Goal: Information Seeking & Learning: Check status

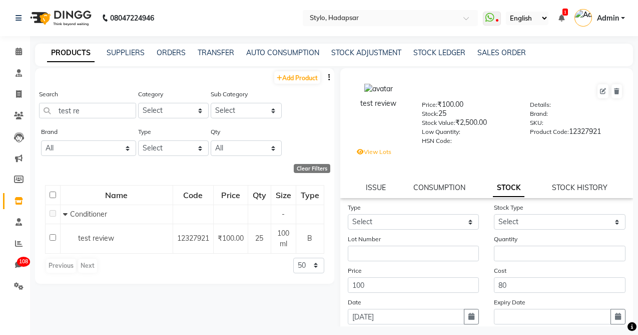
scroll to position [7, 0]
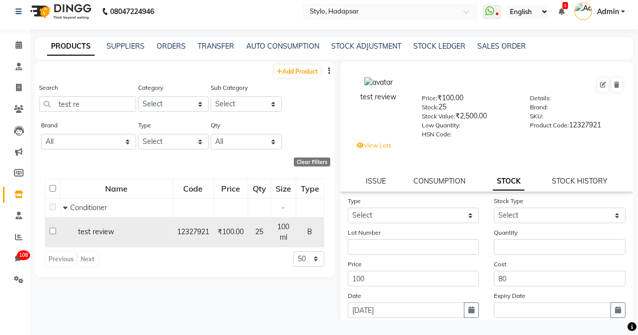
click at [103, 230] on span "test review" at bounding box center [96, 231] width 36 height 9
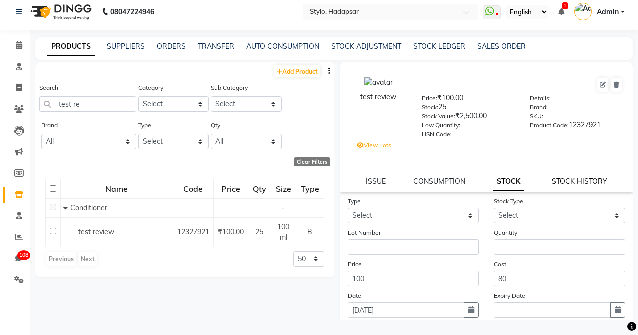
click at [568, 179] on link "STOCK HISTORY" at bounding box center [580, 180] width 56 height 9
select select "all"
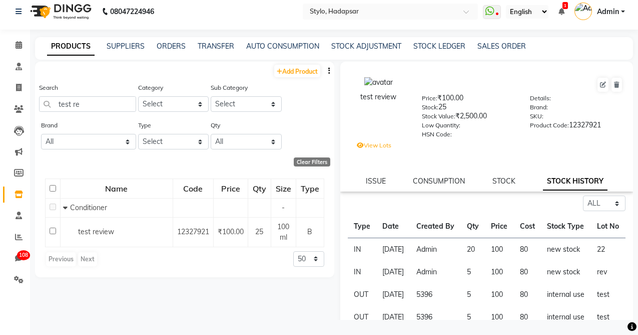
click at [386, 147] on label "View Lots" at bounding box center [374, 145] width 35 height 9
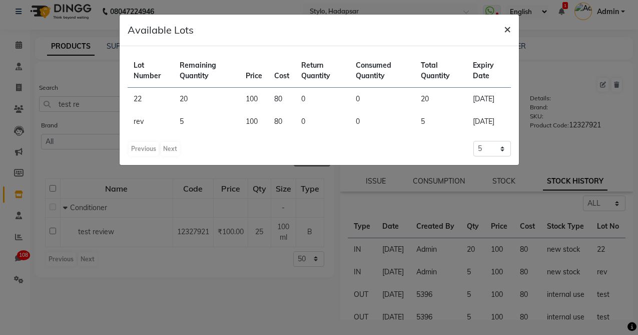
click at [503, 32] on button "×" at bounding box center [507, 29] width 23 height 28
